Goal: Information Seeking & Learning: Learn about a topic

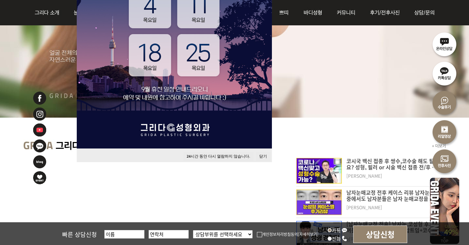
scroll to position [174, 0]
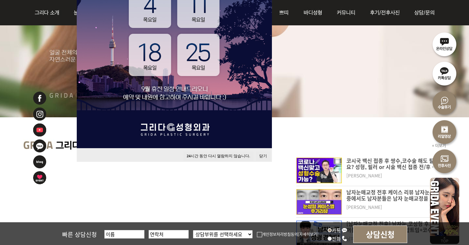
click at [264, 158] on button "닫기" at bounding box center [263, 156] width 14 height 9
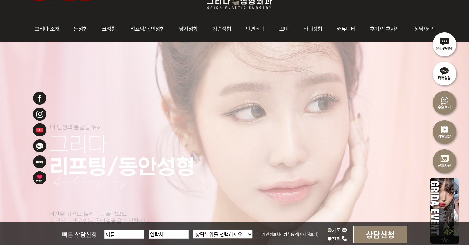
scroll to position [0, 0]
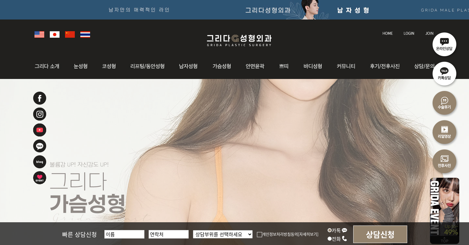
click at [57, 37] on img at bounding box center [55, 34] width 10 height 7
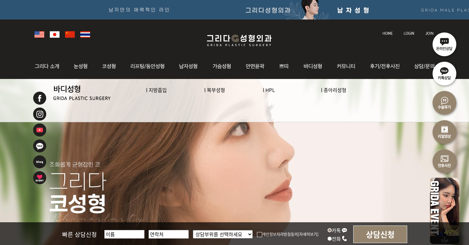
click at [39, 114] on img at bounding box center [40, 114] width 14 height 14
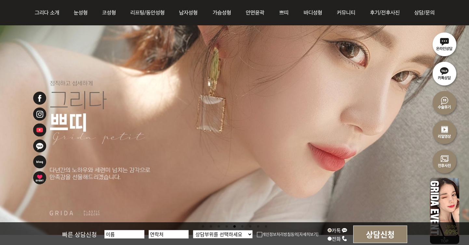
scroll to position [74, 0]
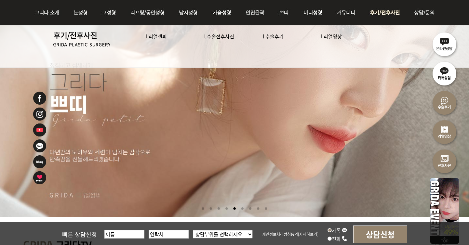
click at [385, 12] on img at bounding box center [385, 12] width 45 height 25
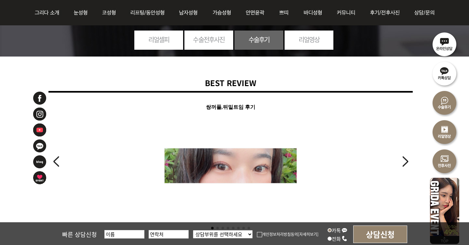
scroll to position [69, 0]
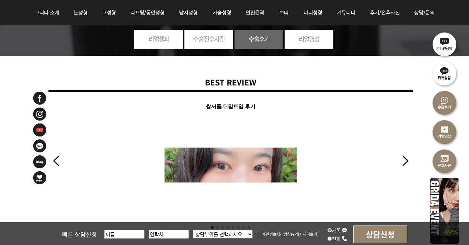
click at [218, 43] on link "수술전후사진" at bounding box center [208, 39] width 49 height 18
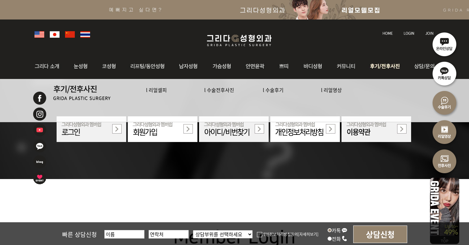
click at [381, 66] on img at bounding box center [385, 66] width 45 height 25
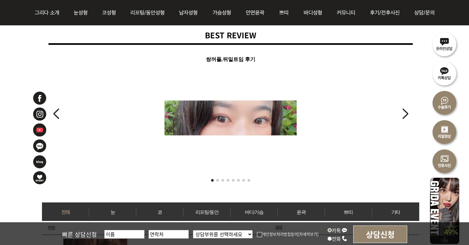
scroll to position [2, 0]
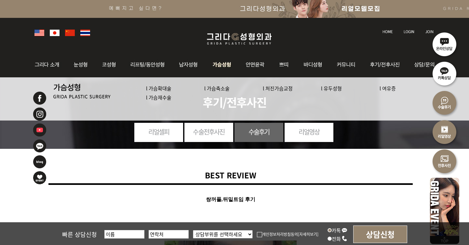
click at [227, 64] on img at bounding box center [222, 64] width 33 height 25
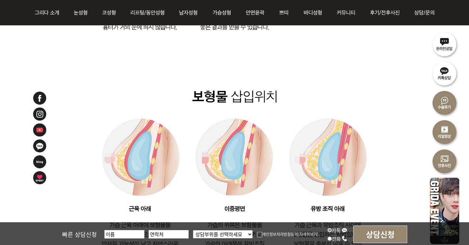
scroll to position [946, 0]
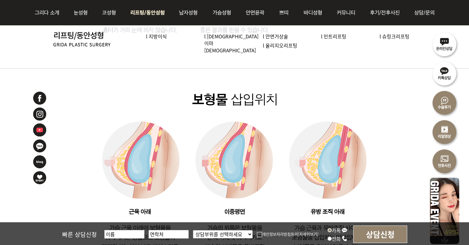
click at [140, 11] on img at bounding box center [147, 12] width 49 height 25
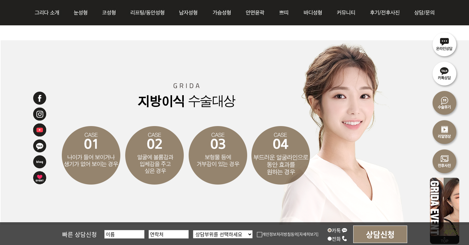
scroll to position [983, 0]
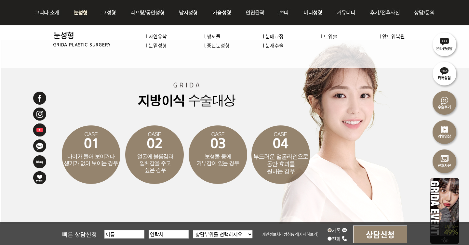
click at [81, 12] on img at bounding box center [80, 12] width 29 height 25
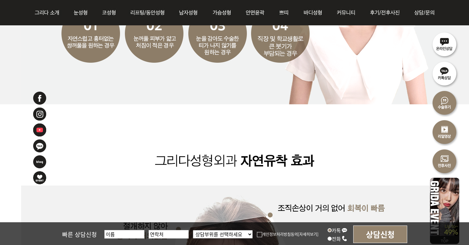
scroll to position [807, 0]
